Goal: Find specific page/section: Find specific page/section

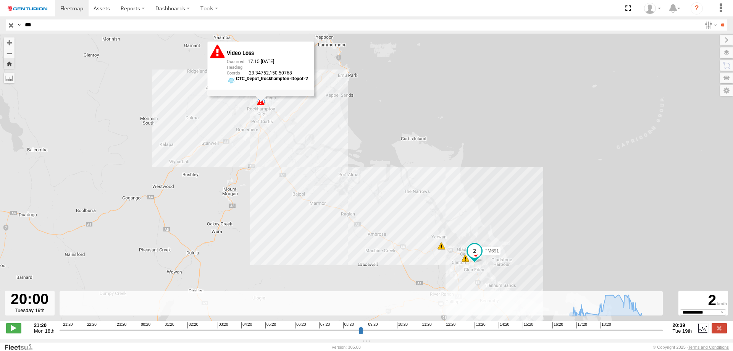
select select "**********"
click at [464, 262] on span at bounding box center [466, 258] width 8 height 8
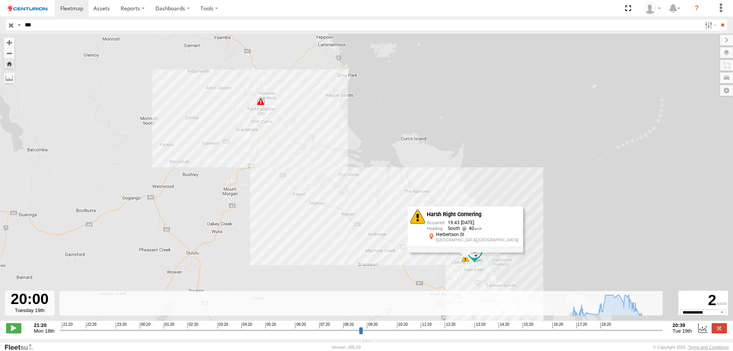
click at [549, 208] on div "PM691 17:15 Tue 17:21 Tue 18:17 Tue 19:33 Tue 19:43 Tue Harsh Right Cornering 1…" at bounding box center [366, 181] width 733 height 295
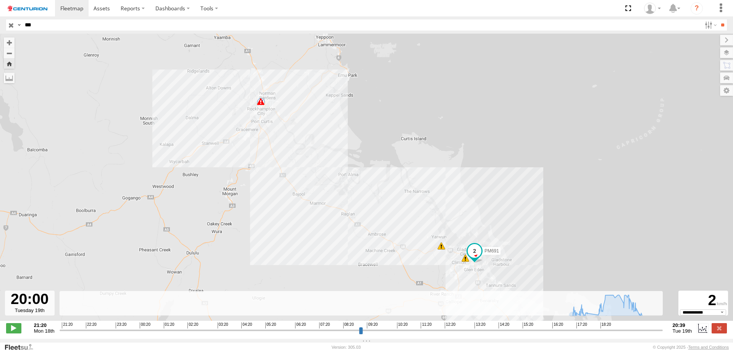
click at [442, 249] on span at bounding box center [442, 246] width 8 height 8
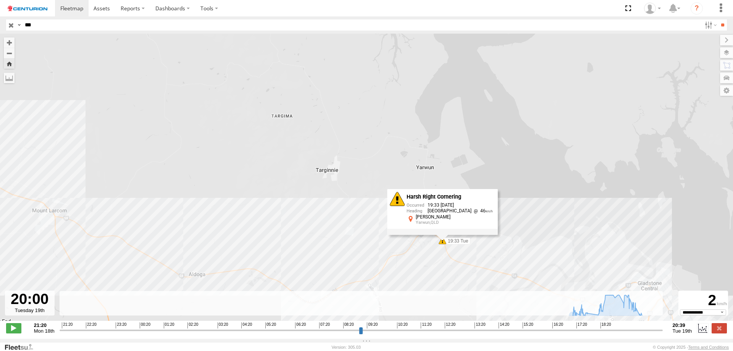
drag, startPoint x: 516, startPoint y: 197, endPoint x: 479, endPoint y: 183, distance: 39.8
click at [500, 191] on div "PM691 17:15 Tue 17:21 Tue 18:17 Tue 19:33 Tue 19:43 Tue Harsh Right Cornering 1…" at bounding box center [366, 181] width 733 height 295
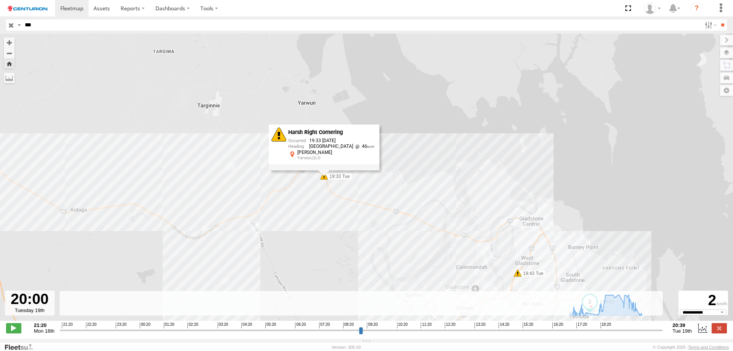
drag, startPoint x: 586, startPoint y: 220, endPoint x: 530, endPoint y: 152, distance: 88.2
click at [532, 155] on div "PM691 17:15 Tue 17:21 Tue 18:17 Tue 19:33 Tue 19:43 Tue Harsh Right Cornering 1…" at bounding box center [366, 181] width 733 height 295
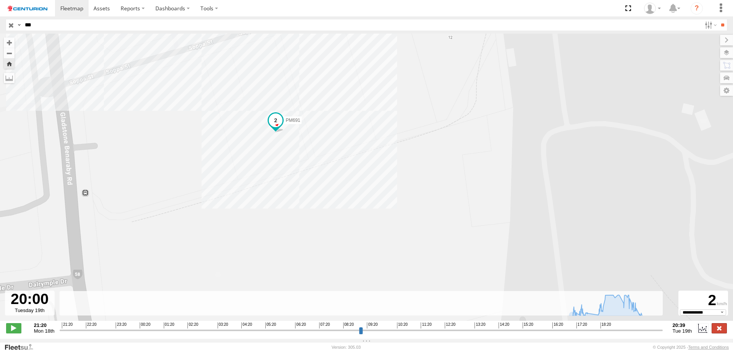
click at [719, 333] on label at bounding box center [719, 328] width 15 height 10
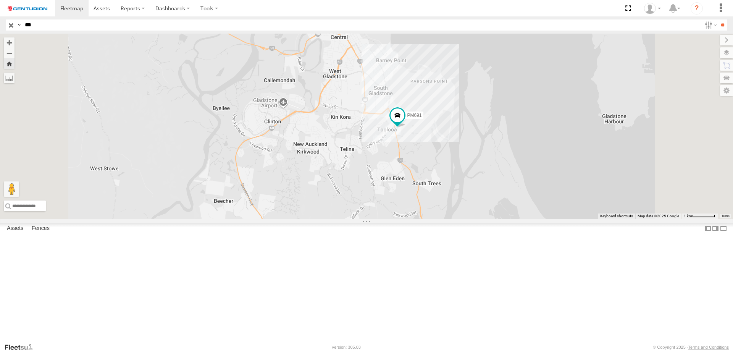
click at [11, 25] on input "button" at bounding box center [11, 24] width 10 height 11
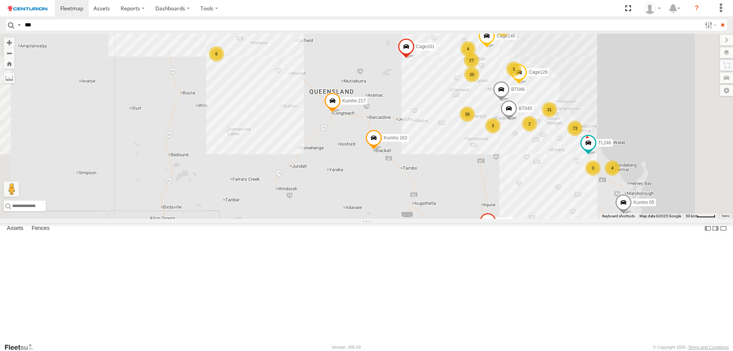
drag, startPoint x: 660, startPoint y: 175, endPoint x: 535, endPoint y: 189, distance: 126.0
click at [557, 187] on div "PM810 PM753 PM884 FT606 F0450 F0485 Cage194 MV283 TL340 F0373 PM783 Kumho 163 F…" at bounding box center [366, 126] width 733 height 185
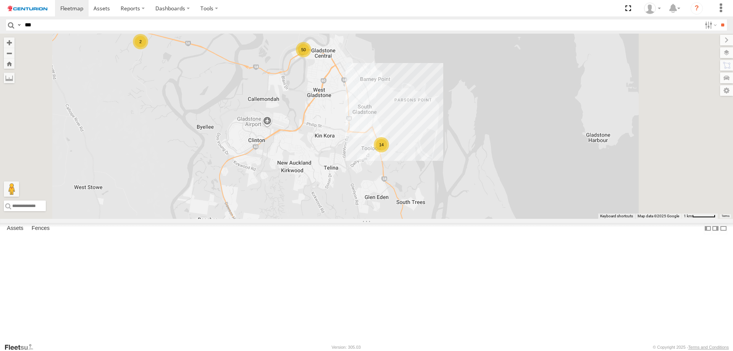
click at [389, 152] on div "14" at bounding box center [381, 144] width 15 height 15
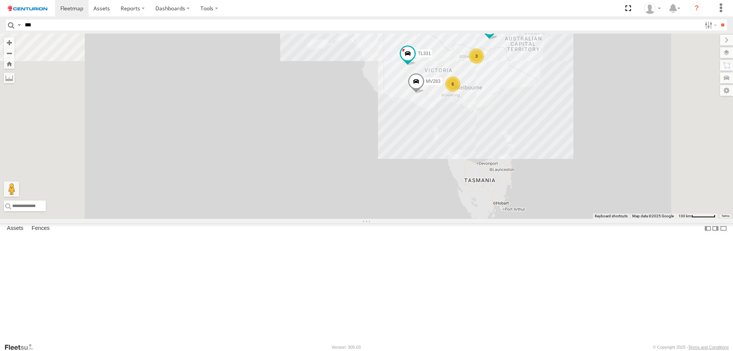
drag, startPoint x: 584, startPoint y: 57, endPoint x: 562, endPoint y: 156, distance: 101.3
click at [563, 154] on div "TY012 PM706 D0549 3 6 Cage194 MV283 5 TL129 FT683 TL331 PM851" at bounding box center [366, 126] width 733 height 185
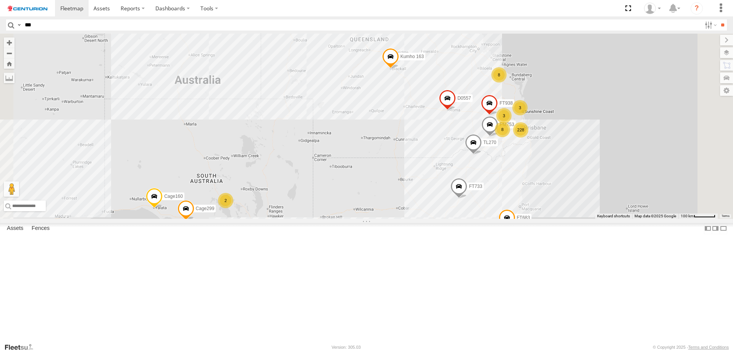
drag, startPoint x: 531, startPoint y: 128, endPoint x: 501, endPoint y: 215, distance: 92.2
click at [501, 215] on div "TY012 PM706 D0549 3 6 Cage194 MV283 5 TL129 FT683 Cage299 TL331 PM851 228 PM753…" at bounding box center [366, 126] width 733 height 185
